Goal: Information Seeking & Learning: Find specific fact

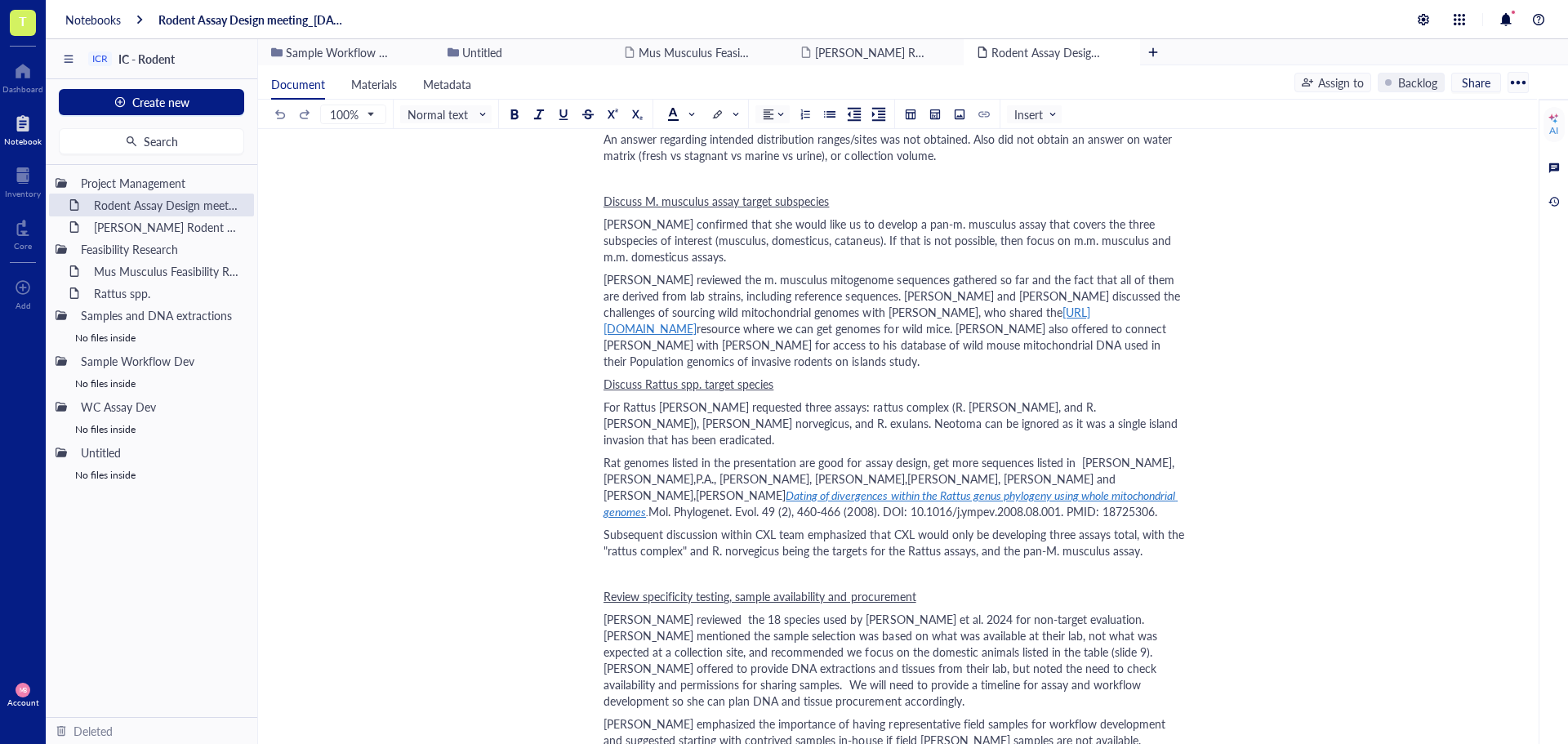
scroll to position [816, 0]
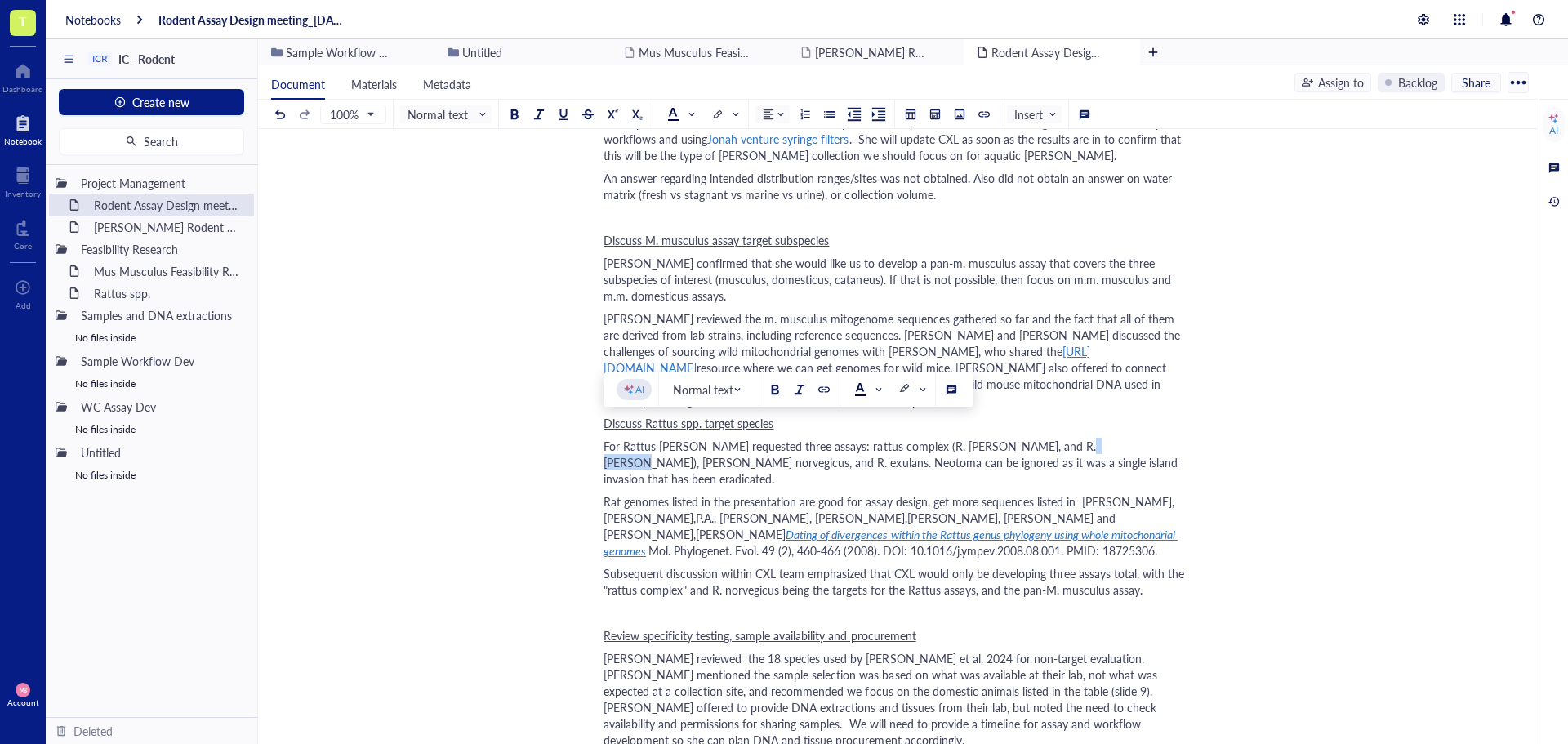
drag, startPoint x: 1083, startPoint y: 428, endPoint x: 1034, endPoint y: 431, distance: 49.1
click at [1034, 438] on span "For Rattus [PERSON_NAME] requested three assays: rattus complex (R. [PERSON_NAM…" at bounding box center [892, 462] width 577 height 49
drag, startPoint x: 1084, startPoint y: 429, endPoint x: 1019, endPoint y: 431, distance: 65.0
click at [1019, 438] on span "For Rattus [PERSON_NAME] requested three assays: rattus complex (R. [PERSON_NAM…" at bounding box center [892, 462] width 577 height 49
copy span "R. norvegicus"
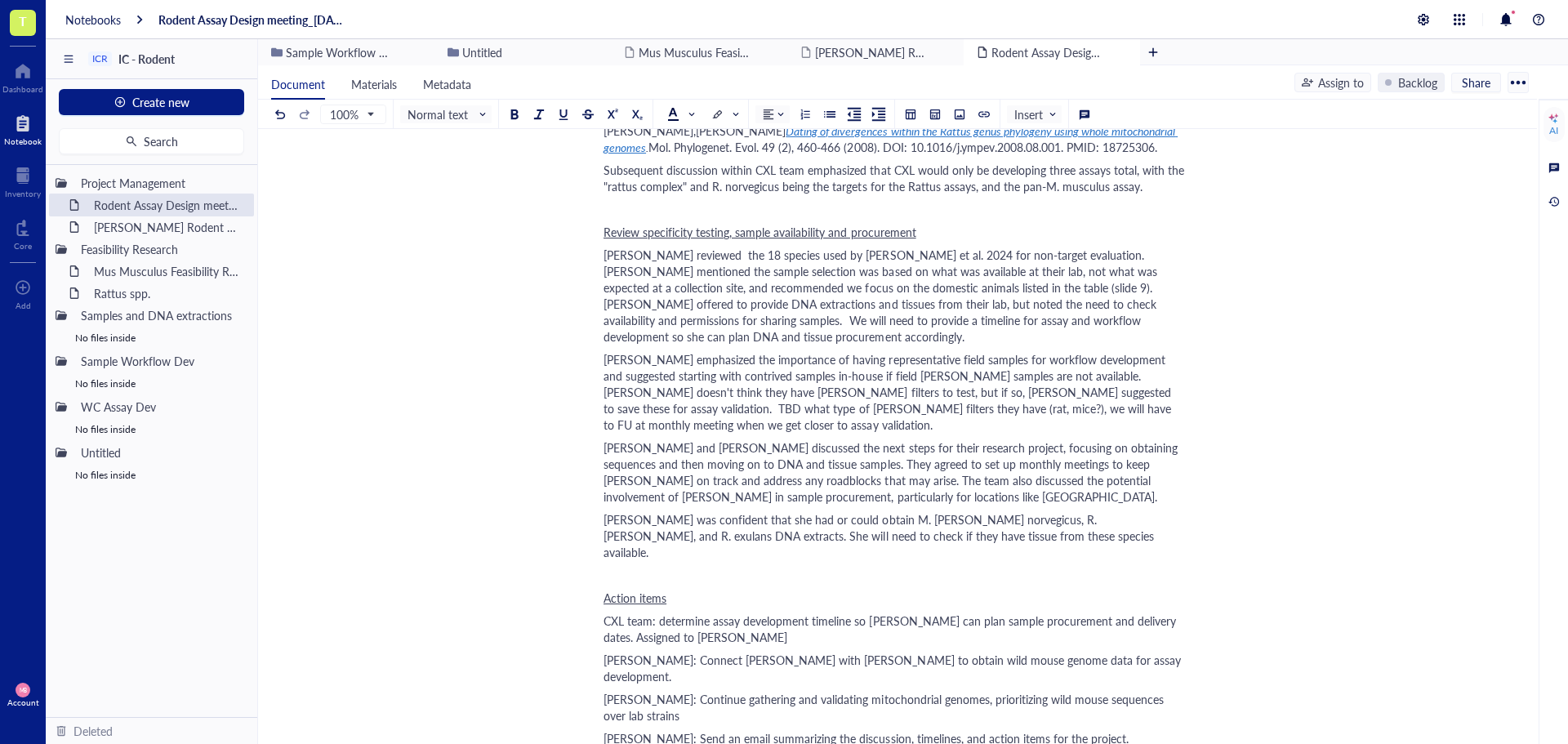
scroll to position [1306, 0]
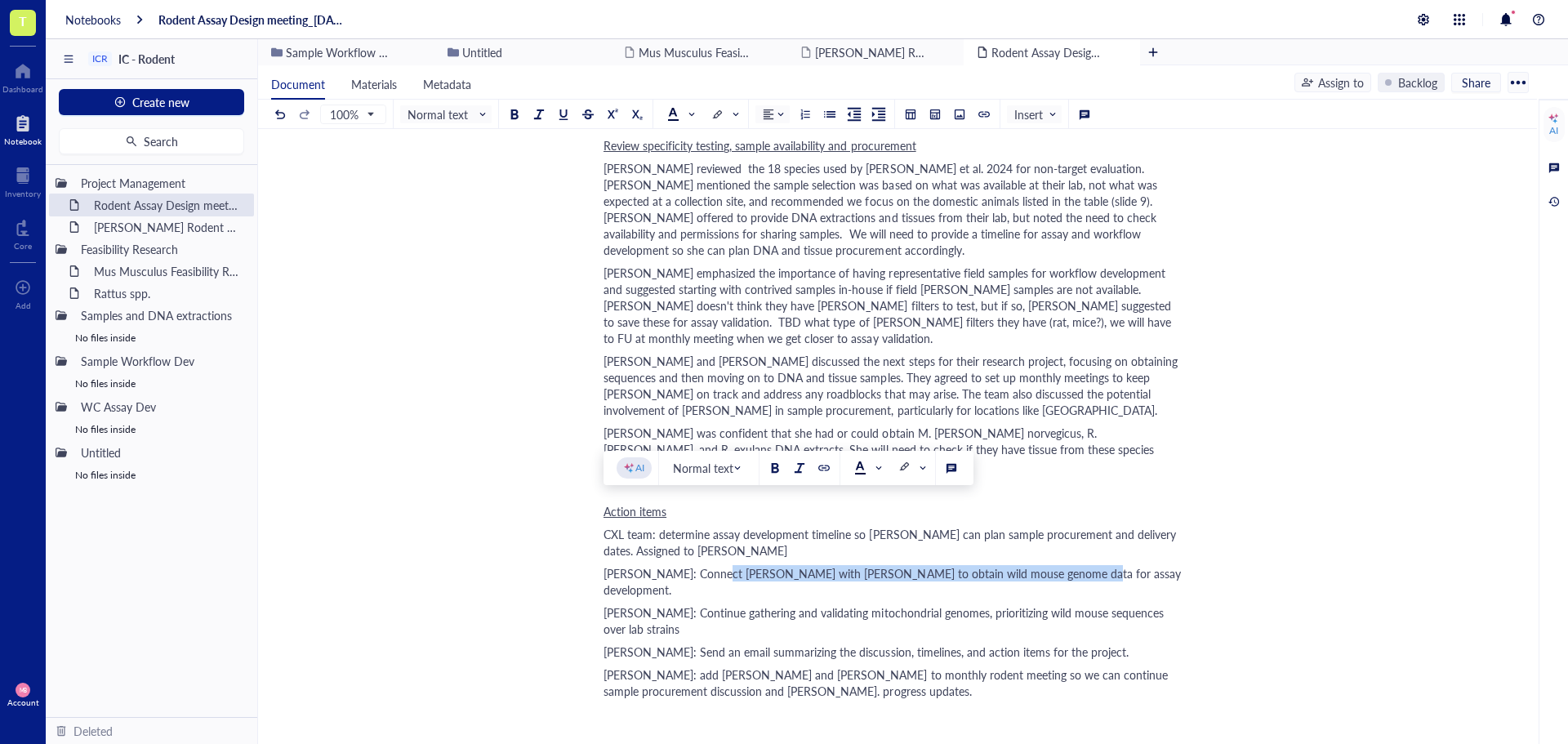
drag, startPoint x: 1055, startPoint y: 508, endPoint x: 711, endPoint y: 501, distance: 344.1
click at [711, 565] on div "[PERSON_NAME]: Connect [PERSON_NAME] with [PERSON_NAME] to obtain wild mouse ge…" at bounding box center [895, 581] width 582 height 32
copy span "with [PERSON_NAME] to obtain wild mouse genome data for assay development."
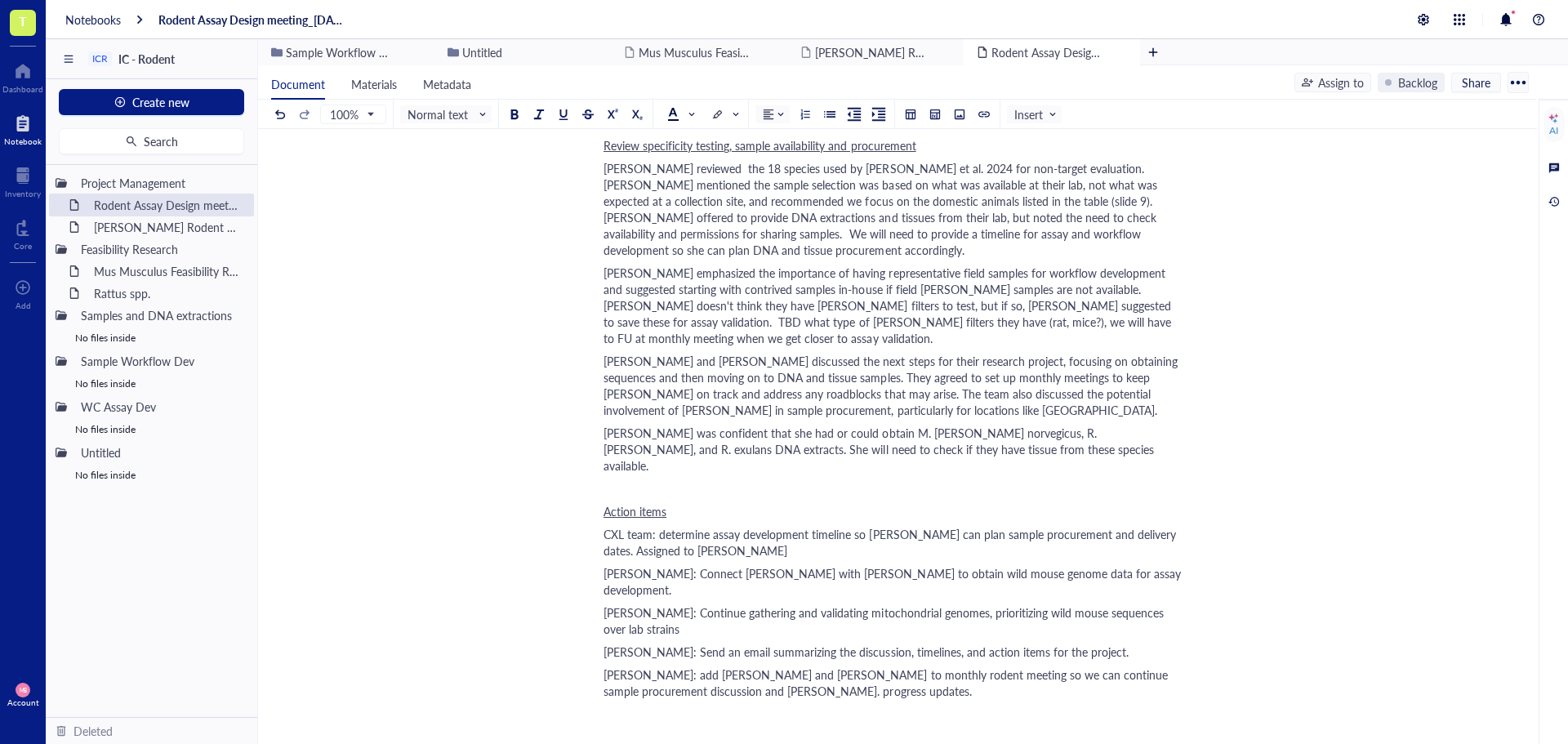
click at [837, 666] on div "[PERSON_NAME]: add [PERSON_NAME] and [PERSON_NAME] to monthly rodent meeting so…" at bounding box center [895, 682] width 582 height 32
click at [696, 114] on span at bounding box center [682, 114] width 30 height 25
click at [790, 666] on div "[PERSON_NAME]: add [PERSON_NAME] and [PERSON_NAME] to monthly rodent meeting so…" at bounding box center [895, 682] width 582 height 32
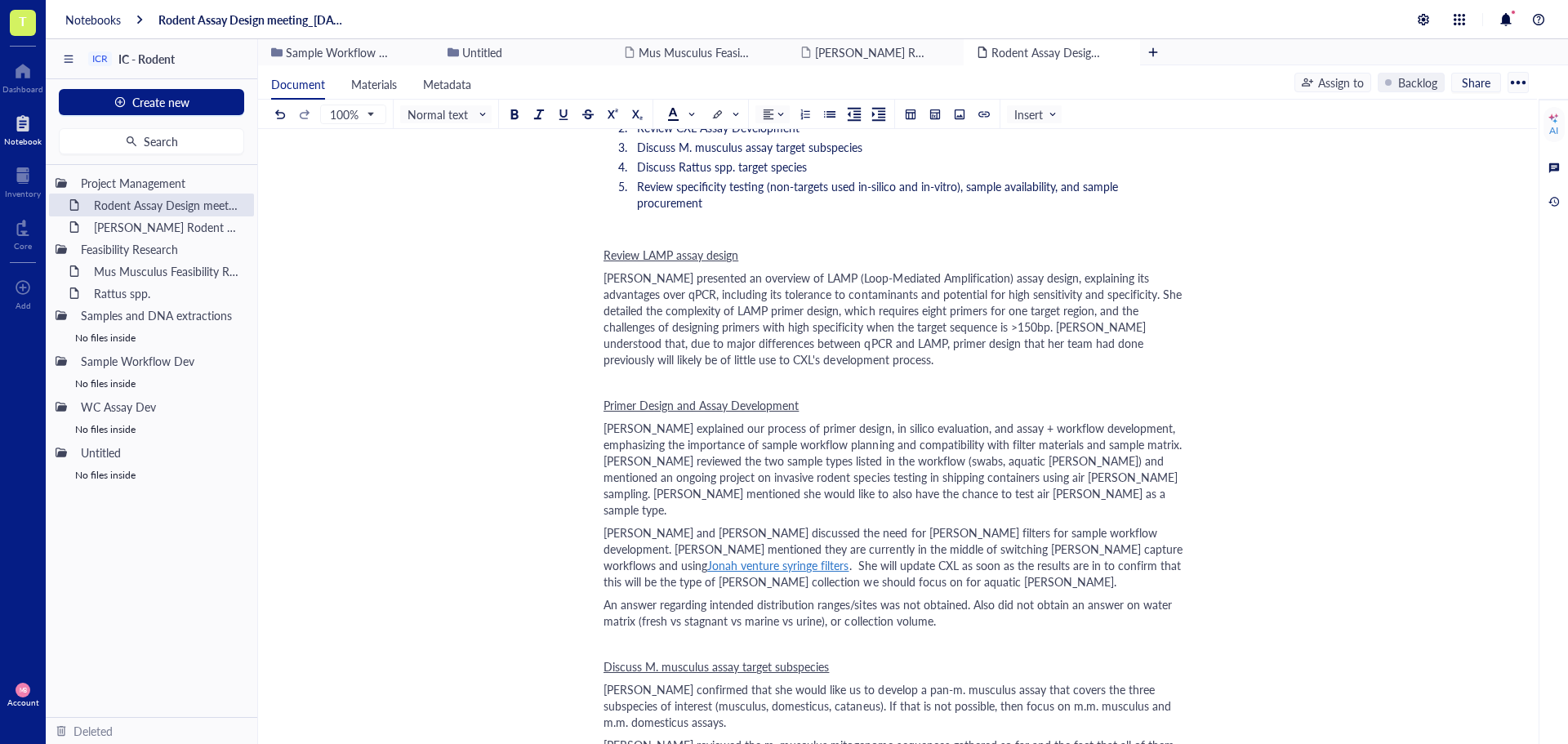
scroll to position [163, 0]
